Goal: Navigation & Orientation: Find specific page/section

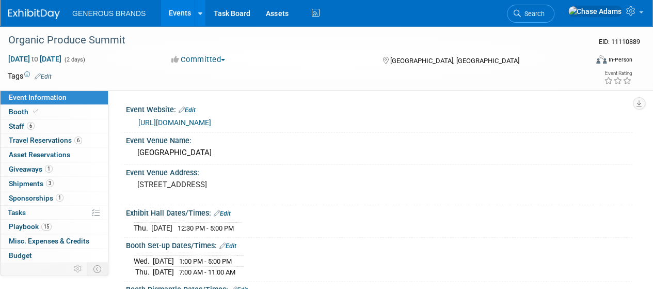
click at [45, 14] on img at bounding box center [34, 14] width 52 height 10
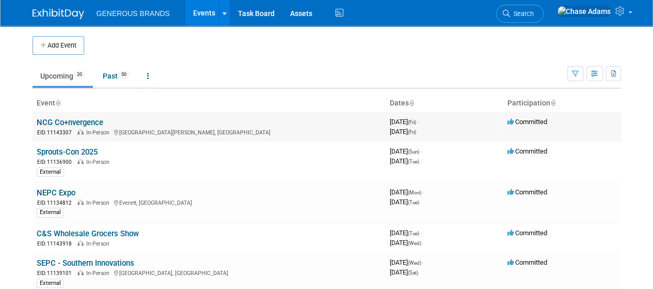
click at [91, 121] on link "NCG Co+nvergence" at bounding box center [70, 122] width 67 height 9
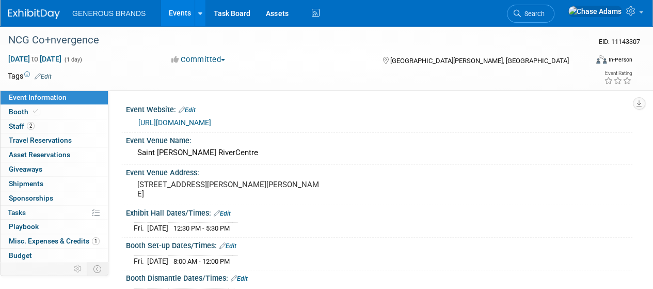
click at [37, 12] on img at bounding box center [34, 14] width 52 height 10
